Goal: Information Seeking & Learning: Understand process/instructions

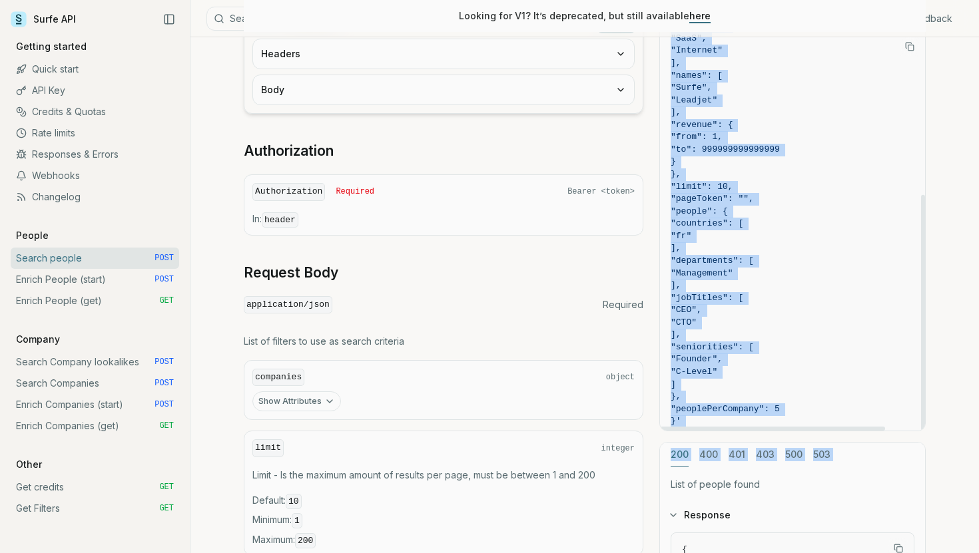
scroll to position [277, 0]
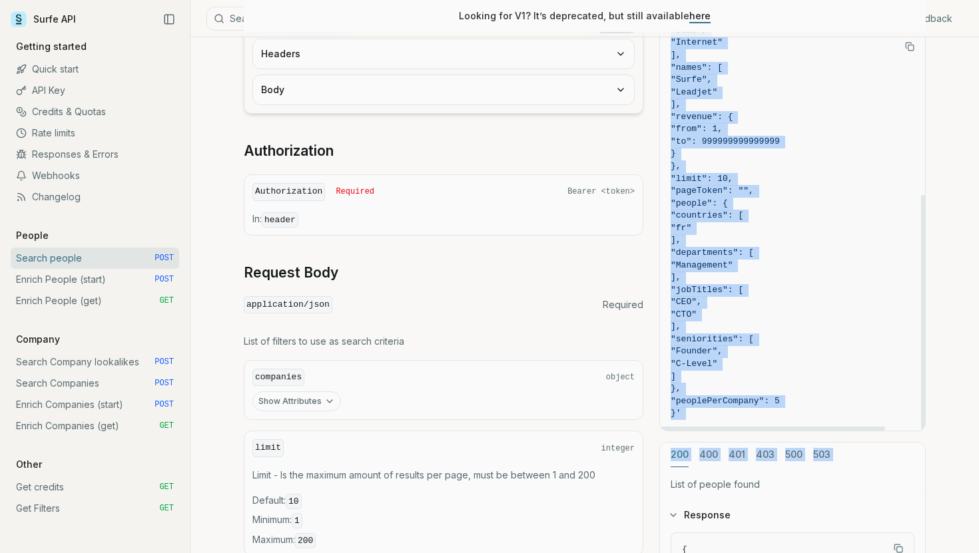
drag, startPoint x: 703, startPoint y: 82, endPoint x: 687, endPoint y: 412, distance: 330.7
click at [687, 412] on code "curl -X POST "[URL][DOMAIN_NAME]" \ -H "Authorization: Bearer <token>" \ -H "Co…" at bounding box center [793, 92] width 244 height 655
copy code "{ "companies": { "countries": [ "fr" ], "domains": [ "[DOMAIN_NAME]" ], "domain…"
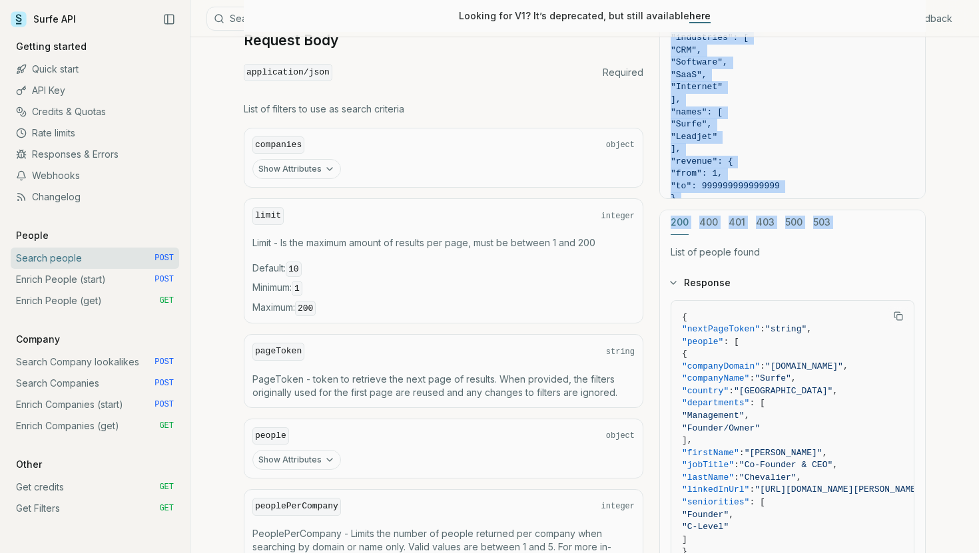
scroll to position [479, 0]
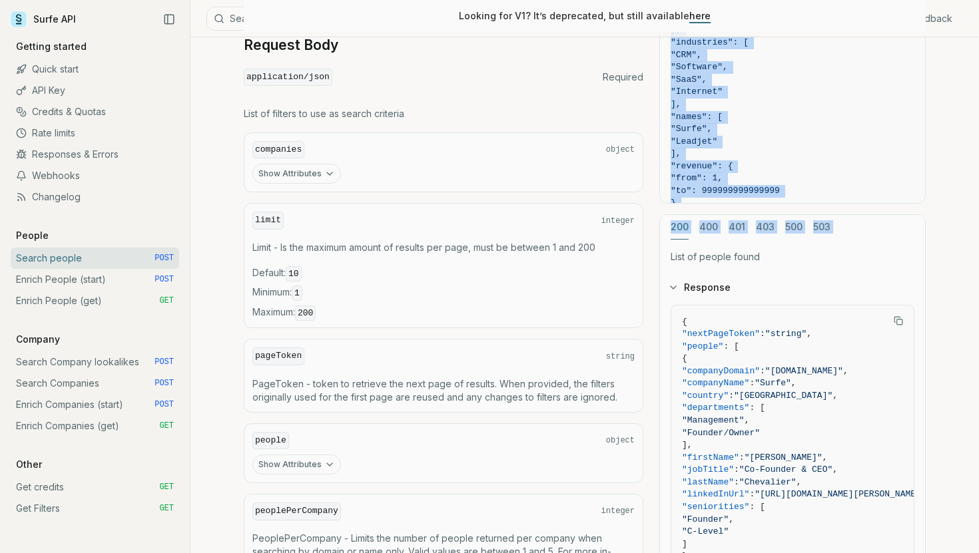
click at [89, 279] on link "Enrich People (start) POST" at bounding box center [95, 279] width 168 height 21
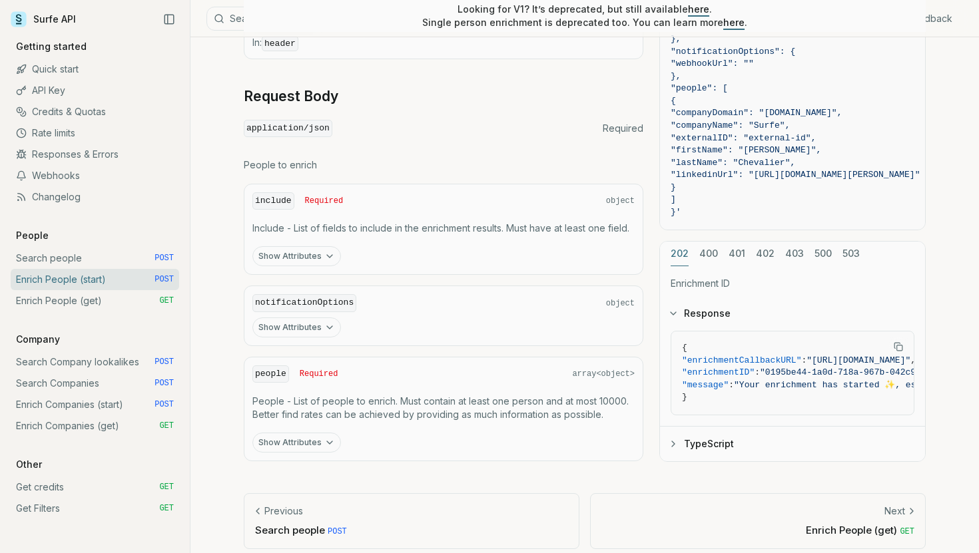
scroll to position [540, 0]
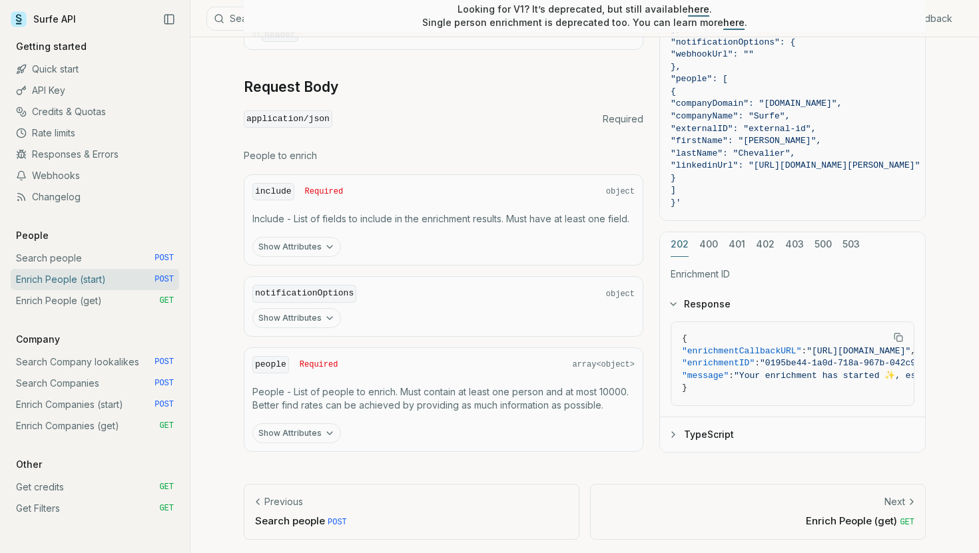
click at [123, 426] on link "Enrich Companies (get) GET" at bounding box center [95, 426] width 168 height 21
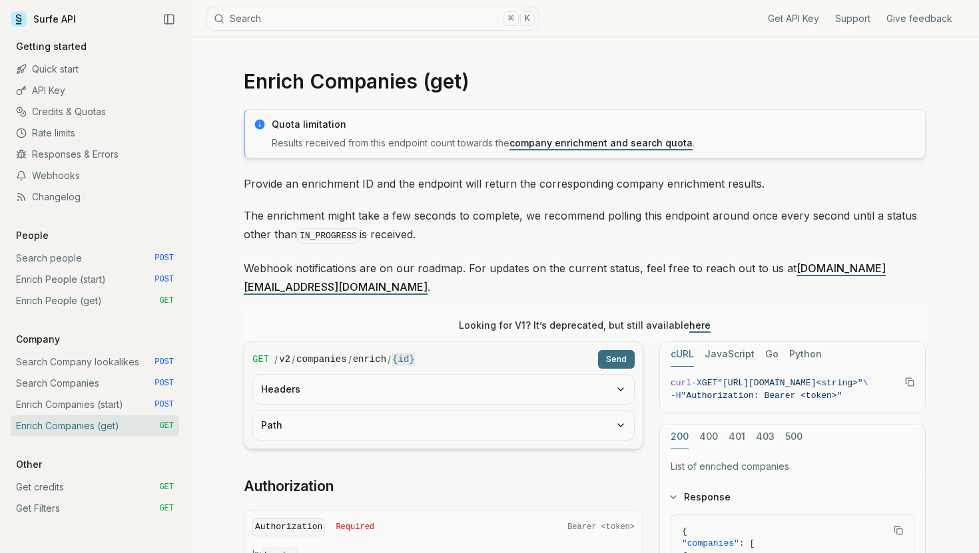
click at [123, 400] on link "Enrich Companies (start) POST" at bounding box center [95, 404] width 168 height 21
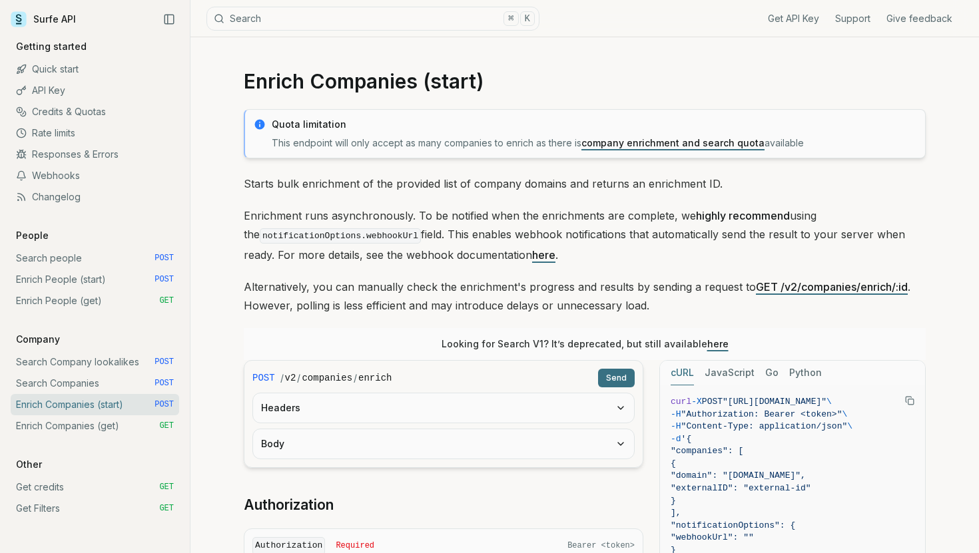
click at [123, 385] on link "Search Companies POST" at bounding box center [95, 383] width 168 height 21
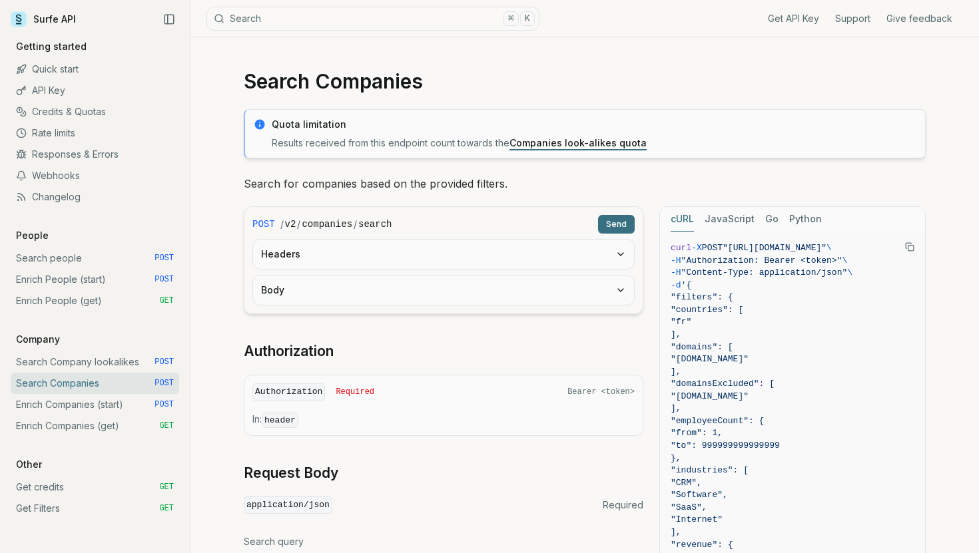
click at [123, 352] on link "Search Company lookalikes POST" at bounding box center [95, 362] width 168 height 21
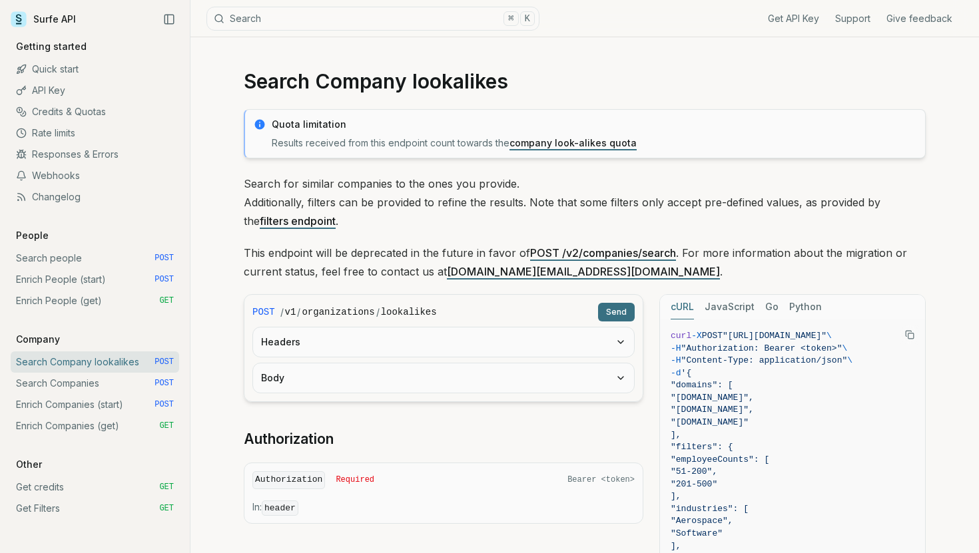
click at [123, 307] on link "Enrich People (get) GET" at bounding box center [95, 300] width 168 height 21
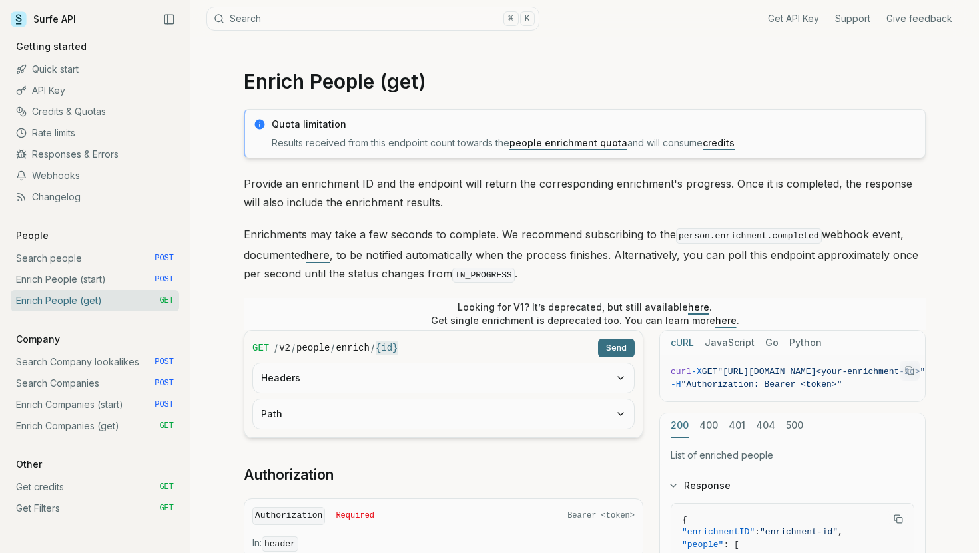
click at [119, 290] on link "Enrich People (get) GET" at bounding box center [95, 300] width 168 height 21
click at [119, 284] on link "Enrich People (start) POST" at bounding box center [95, 279] width 168 height 21
